Goal: Task Accomplishment & Management: Use online tool/utility

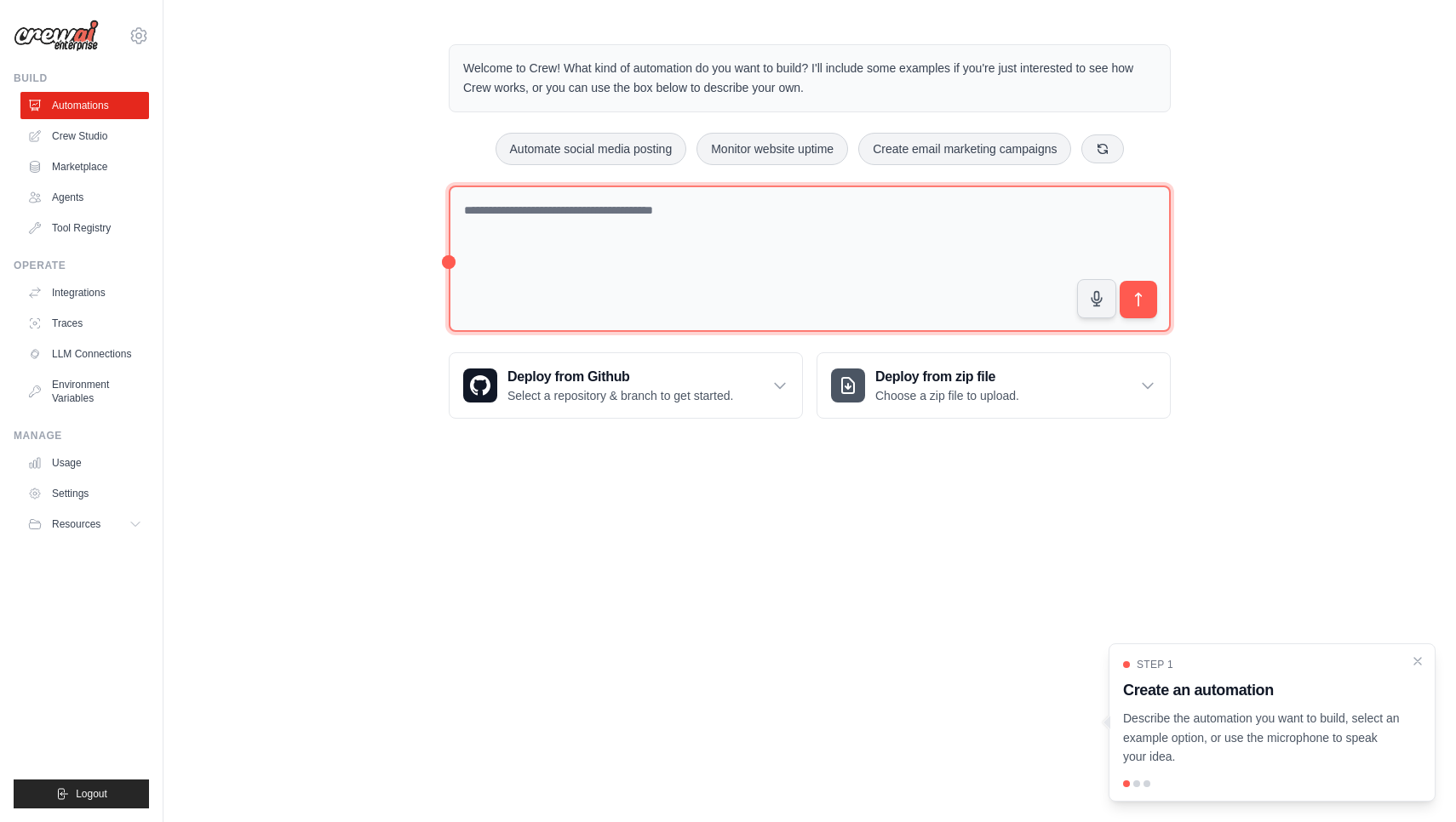
click at [785, 264] on textarea at bounding box center [809, 259] width 722 height 147
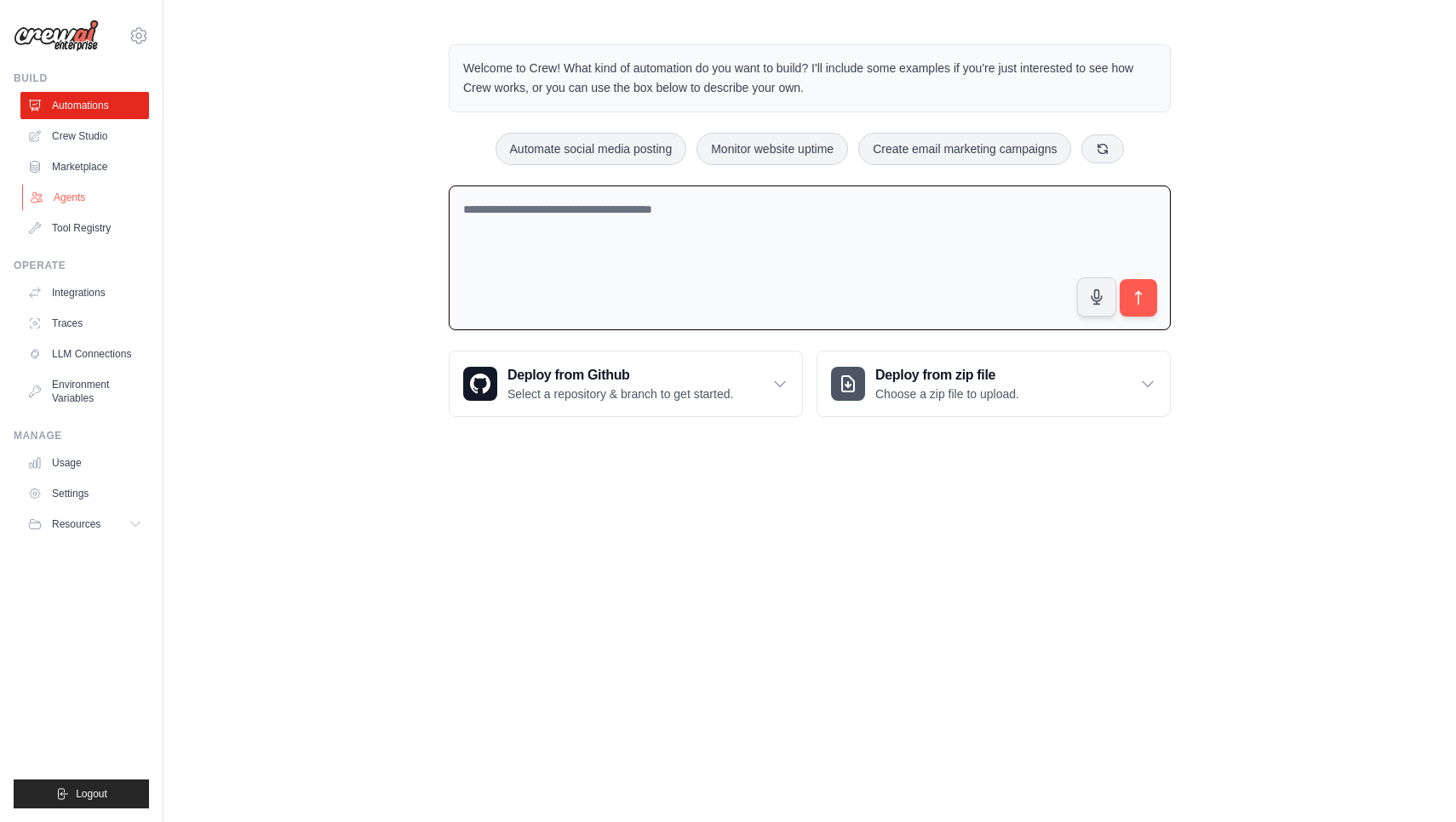
click at [87, 202] on link "Agents" at bounding box center [86, 198] width 128 height 27
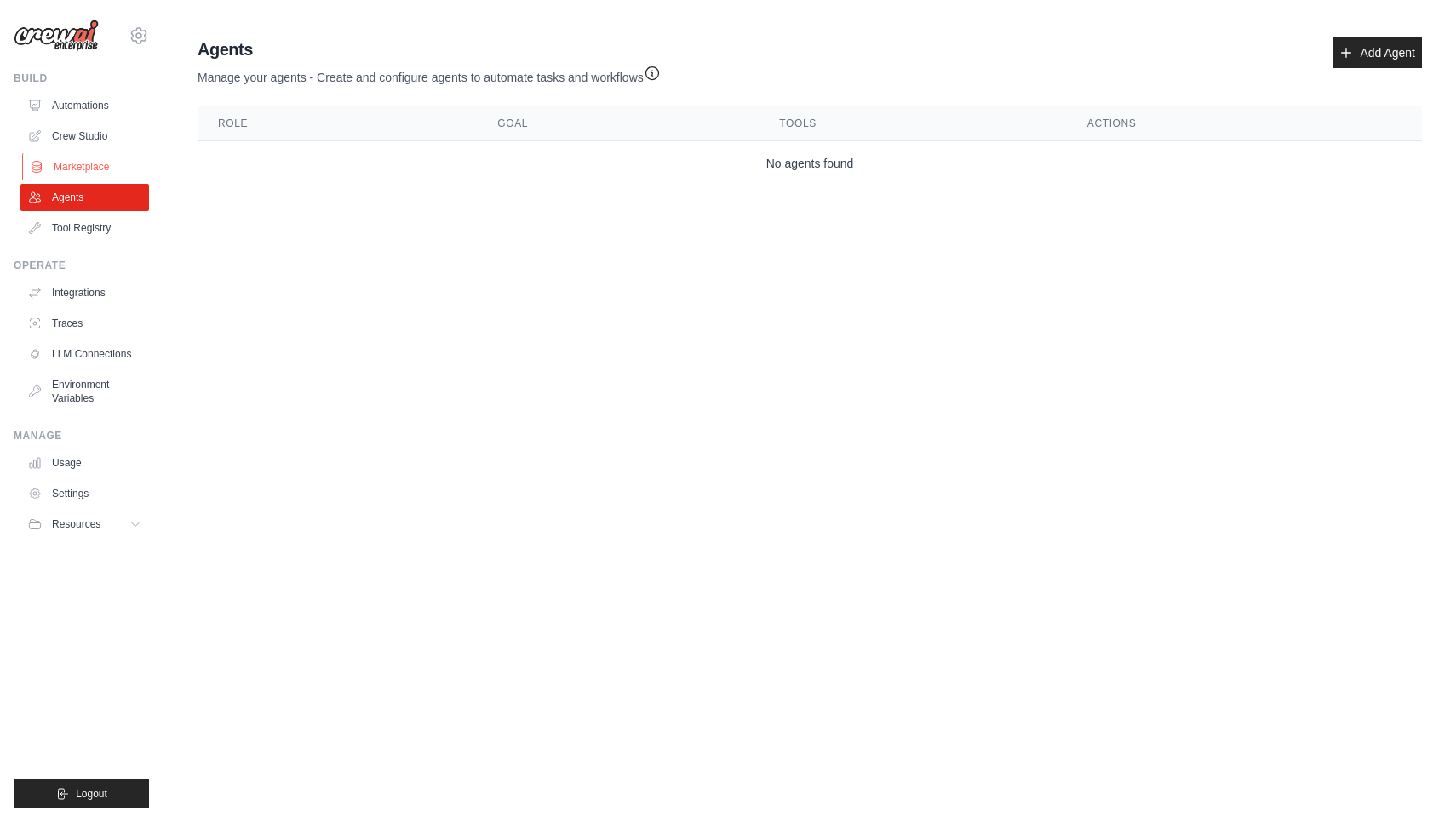
click at [108, 160] on link "Marketplace" at bounding box center [86, 167] width 128 height 27
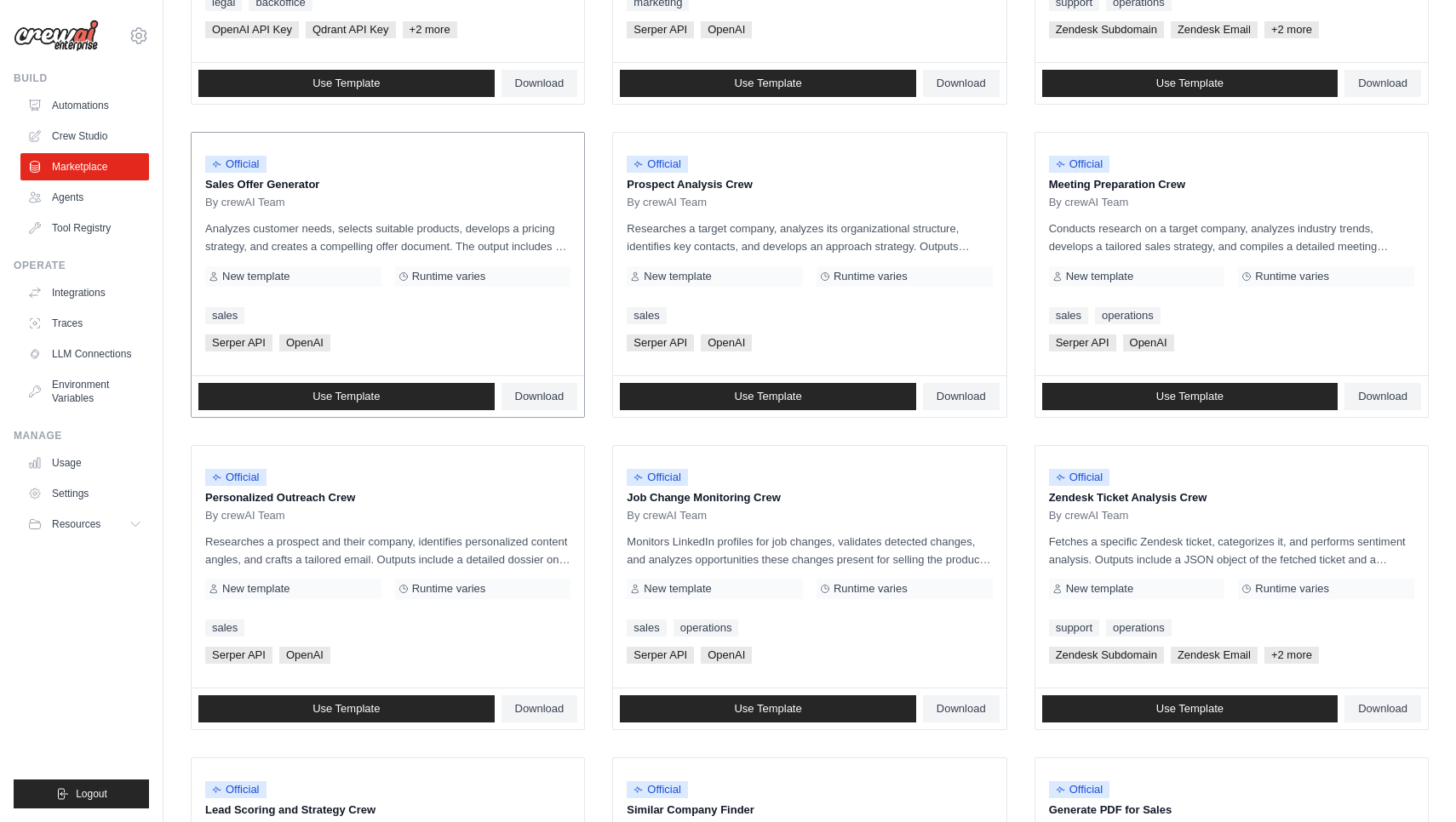
scroll to position [461, 0]
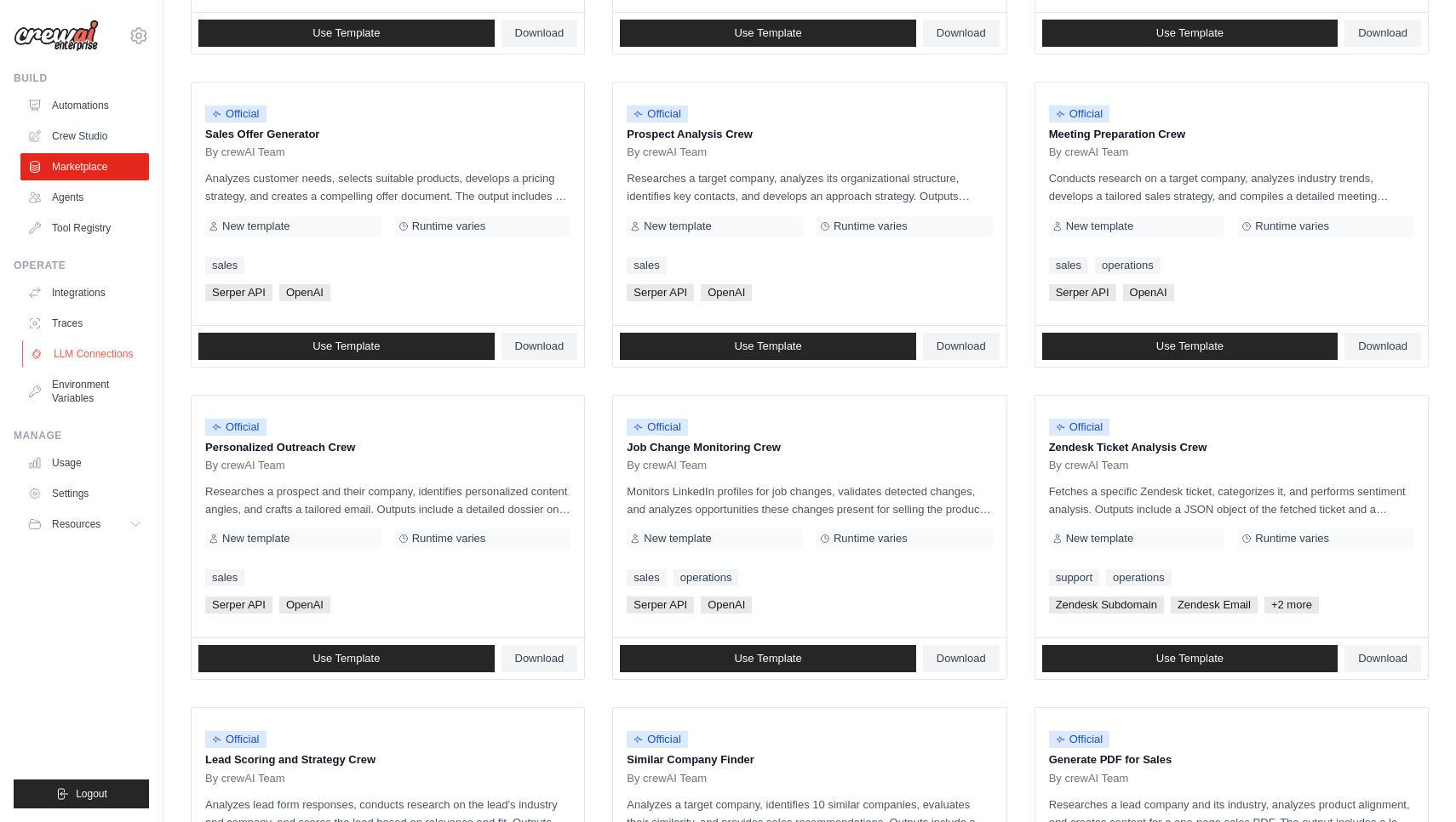
click at [102, 355] on link "LLM Connections" at bounding box center [86, 354] width 128 height 27
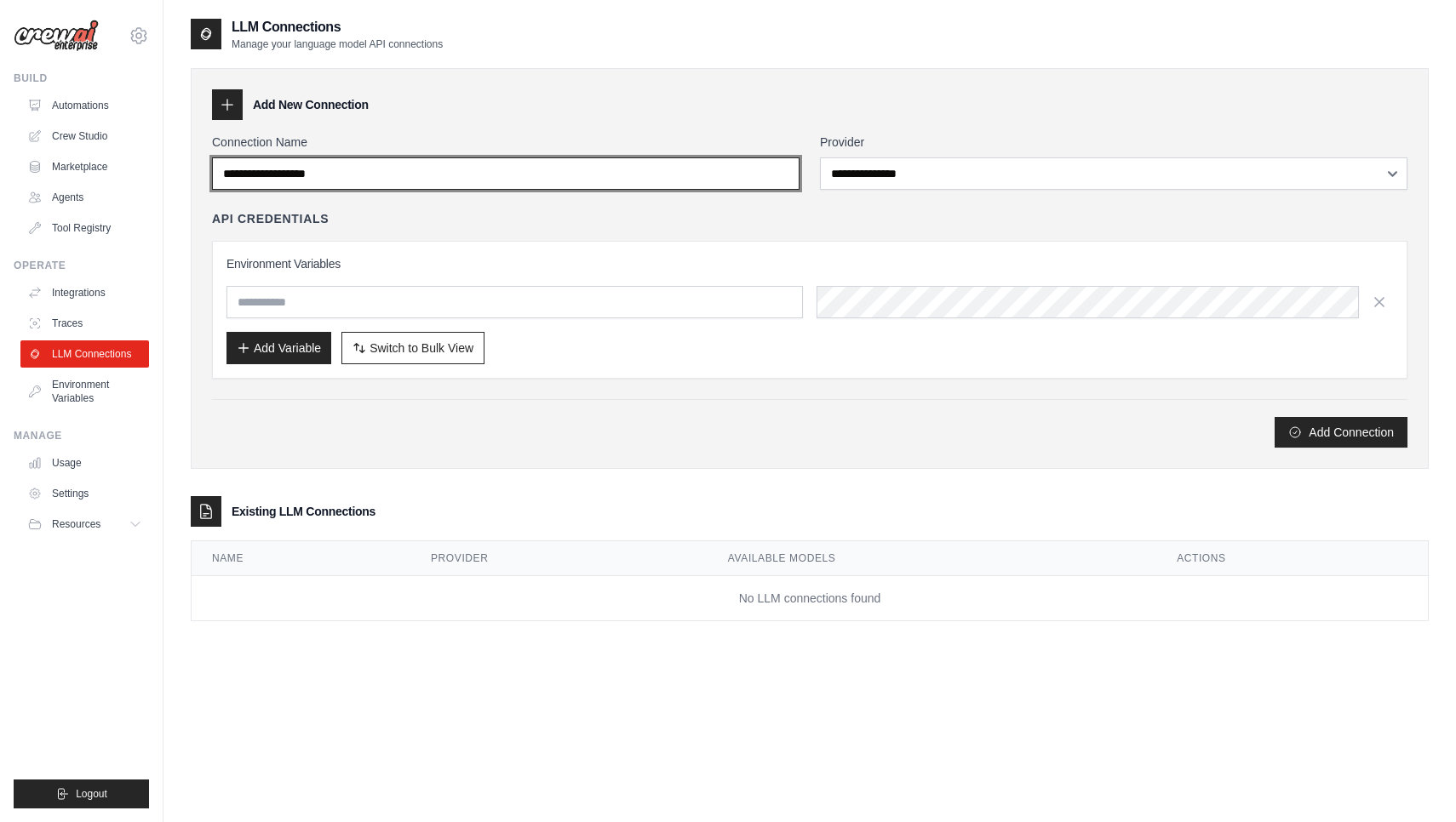
click at [343, 180] on input "Connection Name" at bounding box center [505, 173] width 587 height 32
click at [368, 175] on input "Connection Name" at bounding box center [505, 173] width 587 height 32
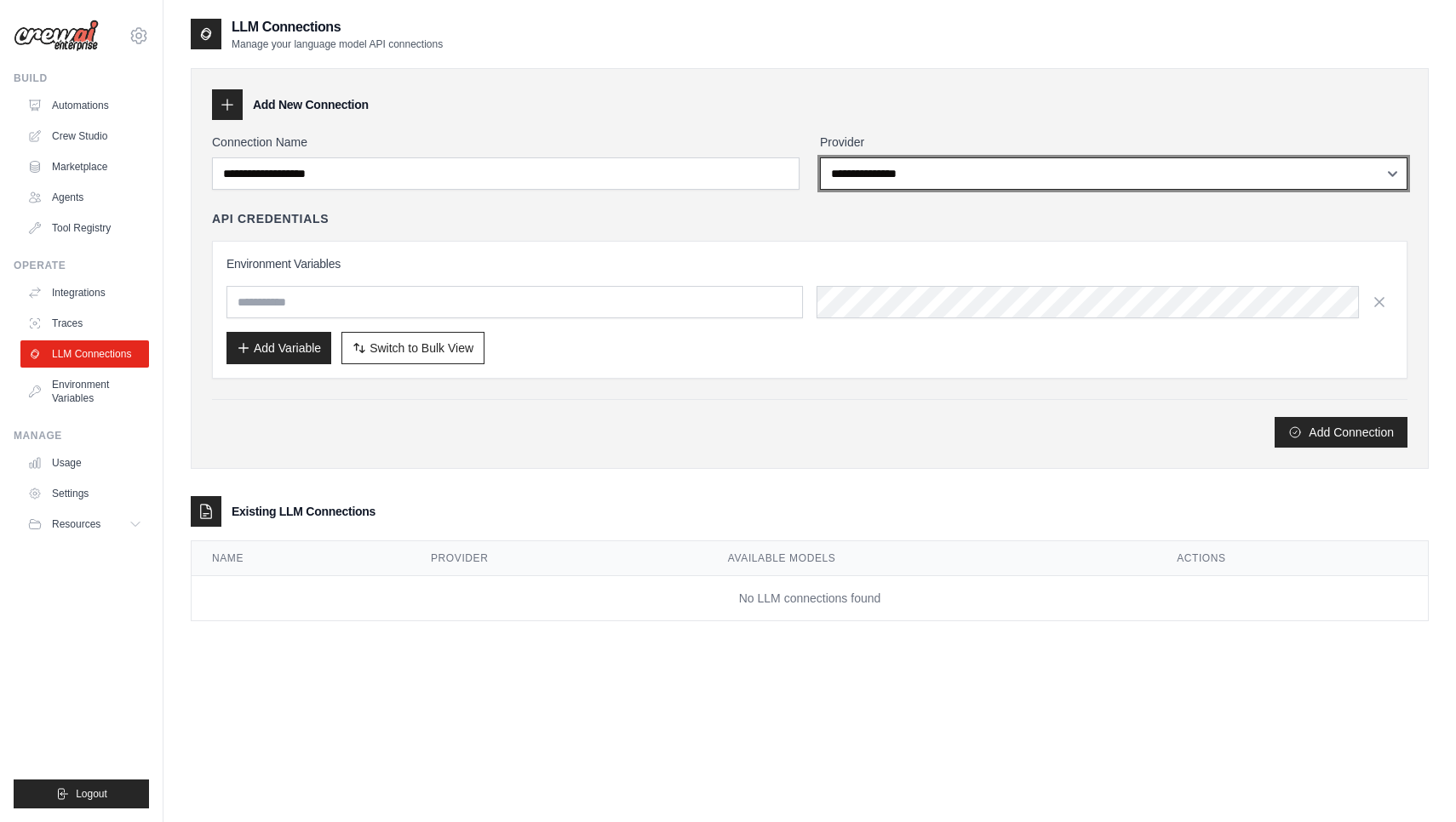
click at [888, 178] on select "**********" at bounding box center [1113, 173] width 587 height 32
select select "******"
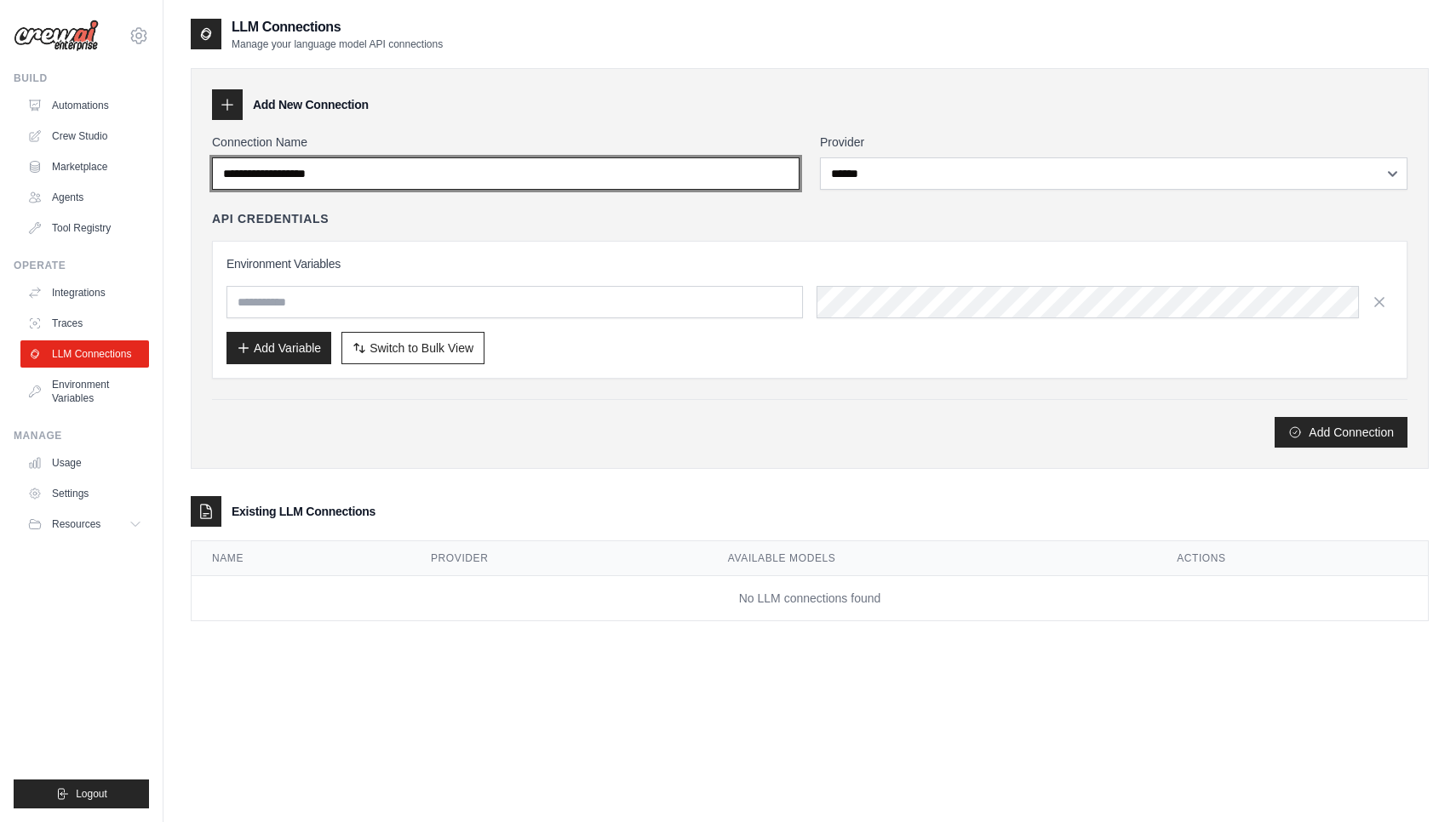
click at [773, 170] on input "Connection Name" at bounding box center [505, 173] width 587 height 32
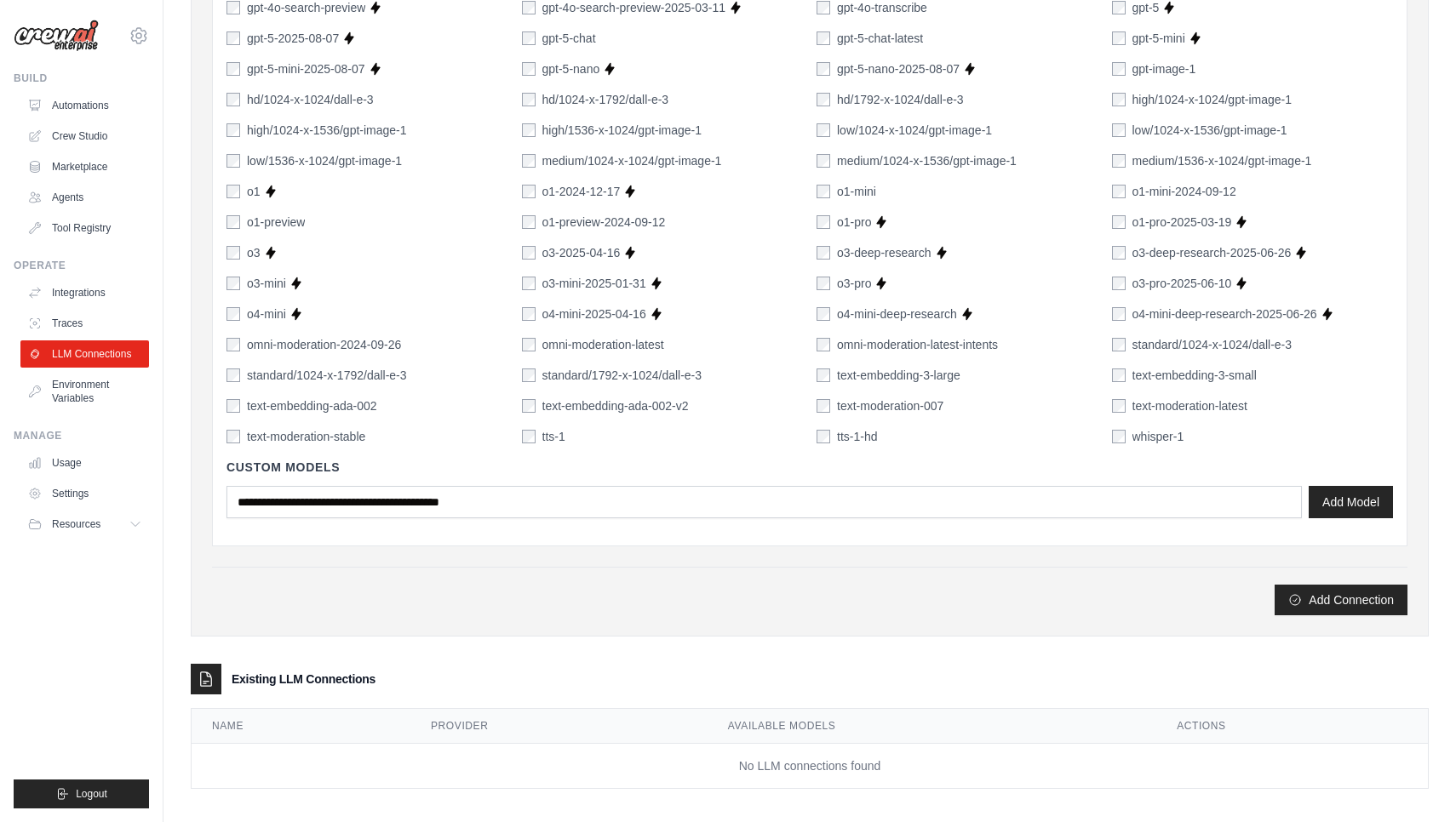
scroll to position [998, 0]
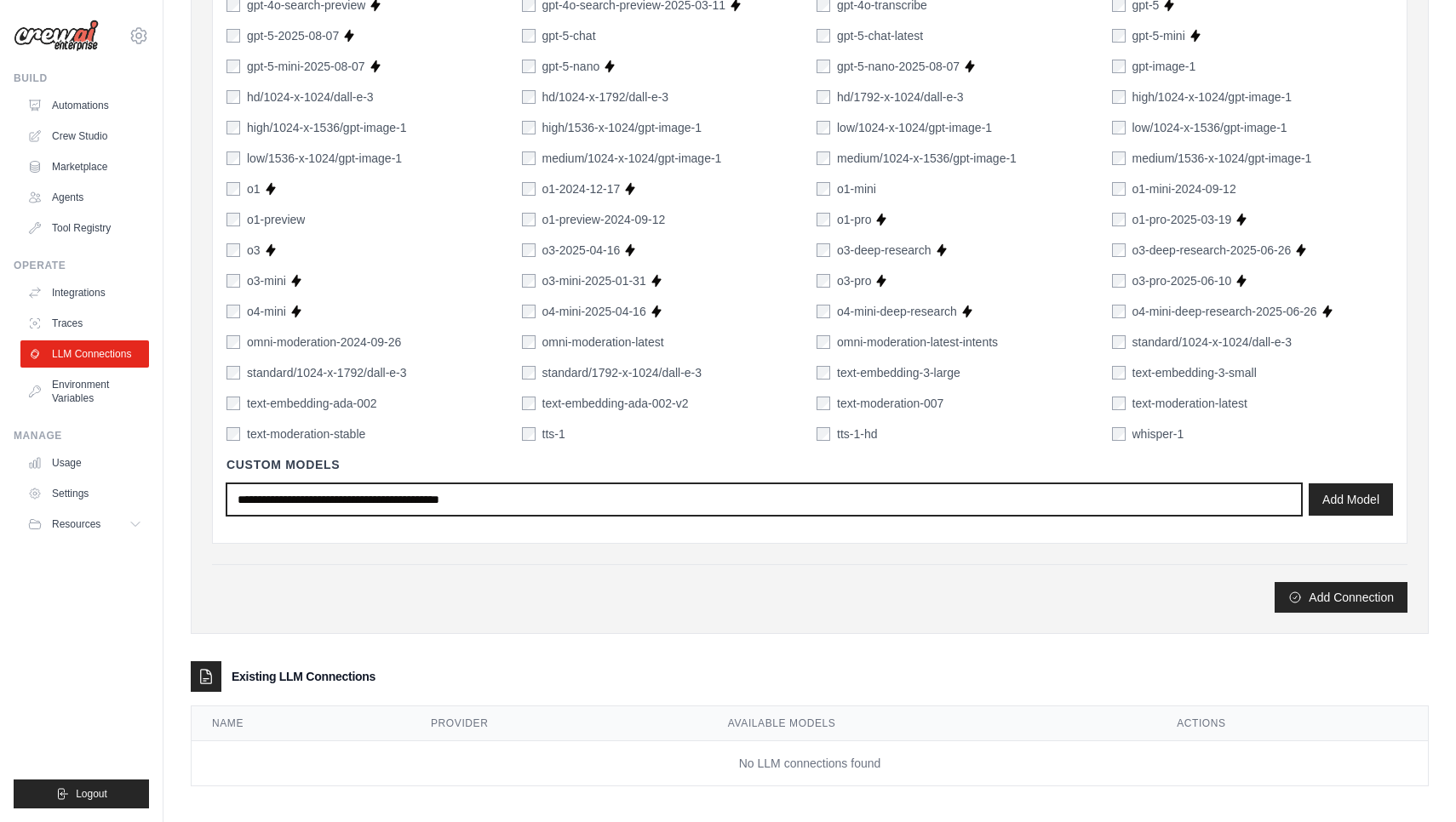
click at [561, 495] on input "text" at bounding box center [764, 499] width 1075 height 32
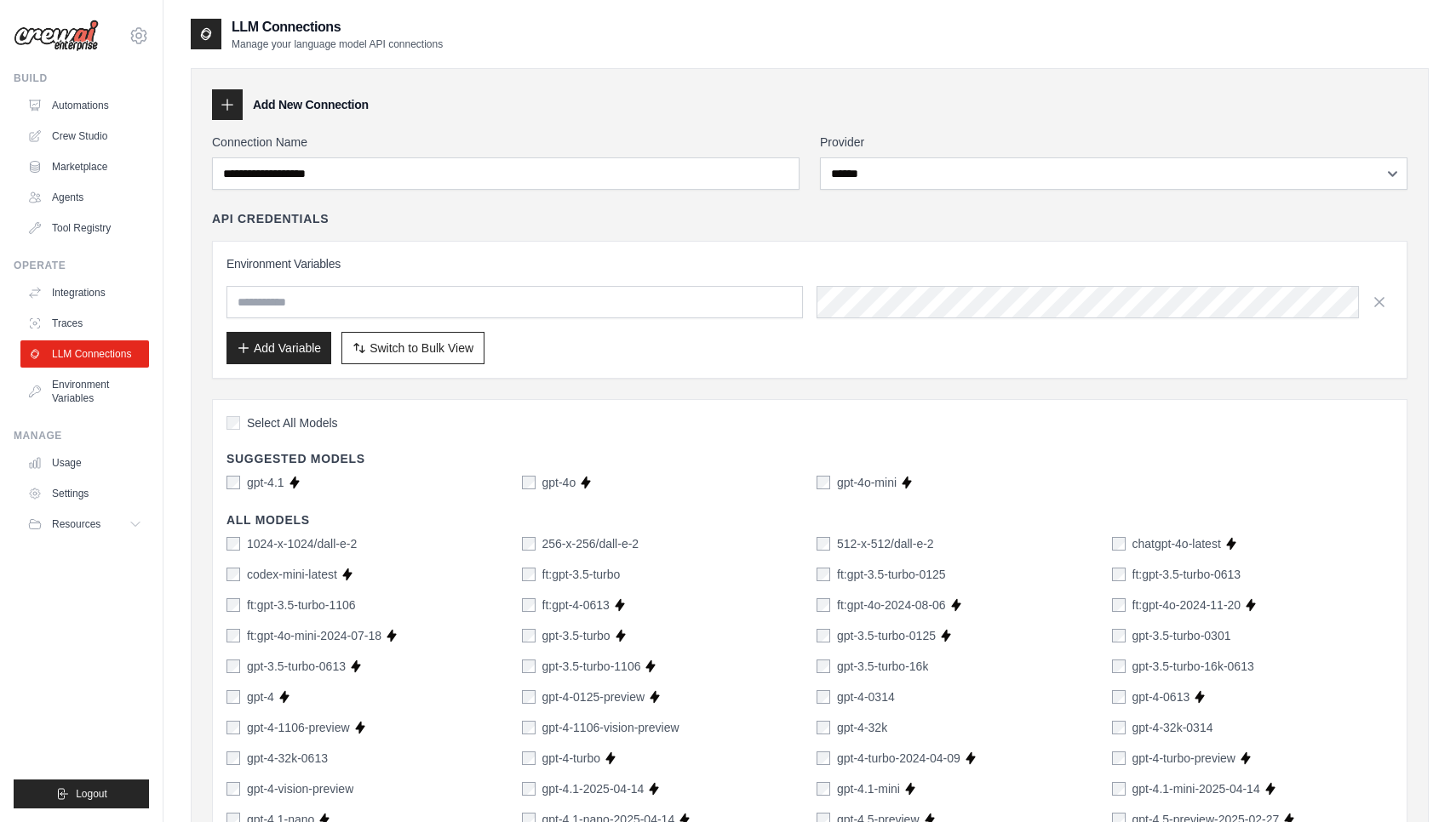
scroll to position [0, 0]
click at [1014, 101] on div "Add New Connection" at bounding box center [809, 104] width 1196 height 30
click at [498, 298] on input "text" at bounding box center [514, 301] width 577 height 32
click at [886, 228] on div "API Credentials Environment Variables Add Variable Switch to Bulk View Switch t…" at bounding box center [809, 295] width 1196 height 168
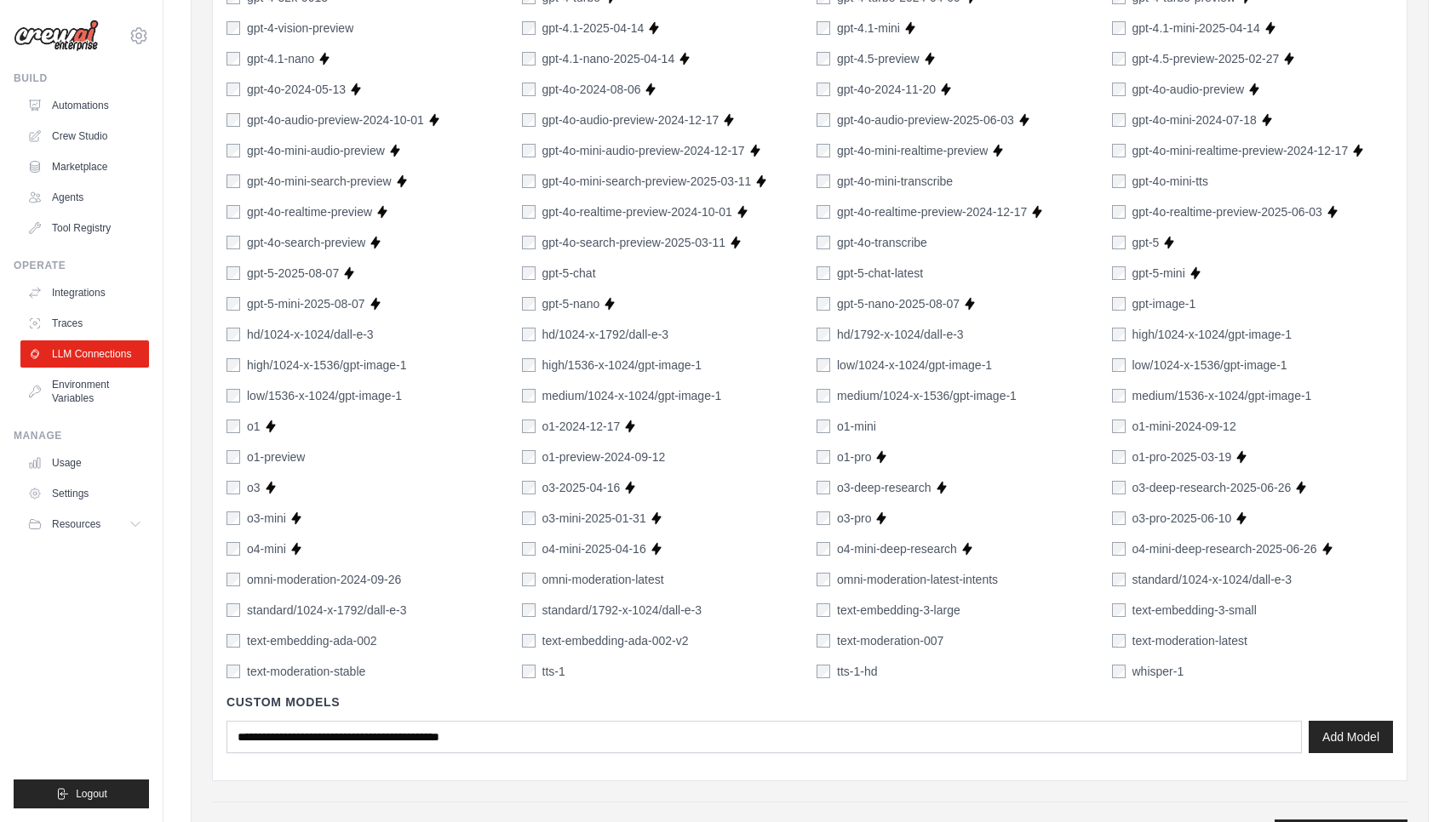
scroll to position [762, 0]
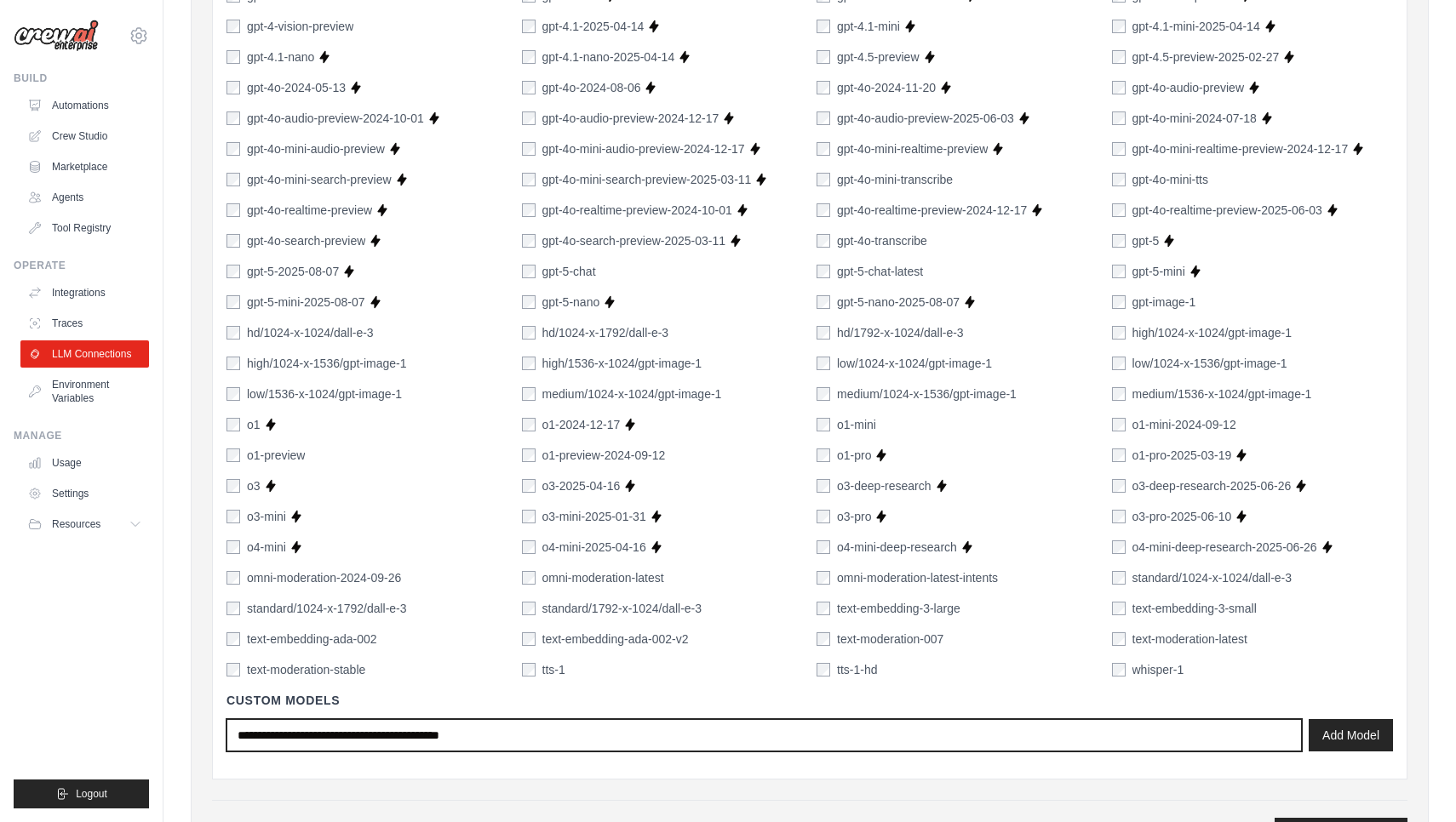
click at [389, 726] on input "text" at bounding box center [764, 735] width 1075 height 32
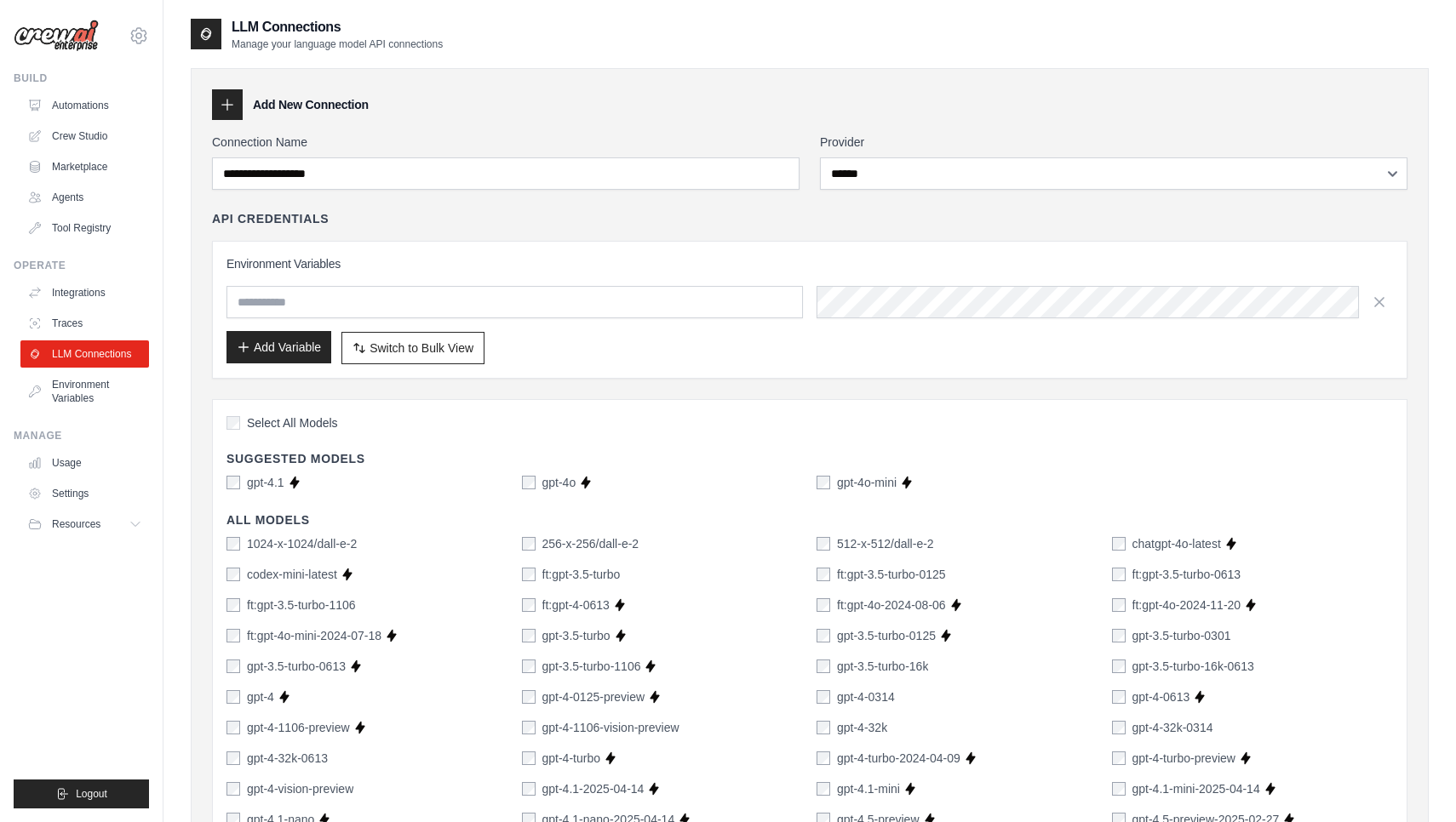
scroll to position [0, 0]
click at [112, 231] on link "Tool Registry" at bounding box center [86, 228] width 128 height 27
